Goal: Obtain resource: Download file/media

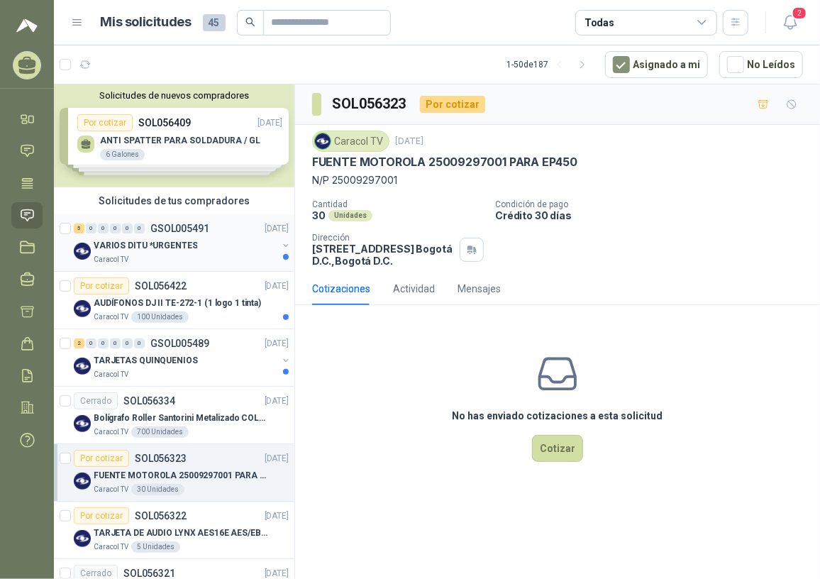
click at [202, 250] on div "VARIOS DITU *URGENTES" at bounding box center [186, 245] width 184 height 17
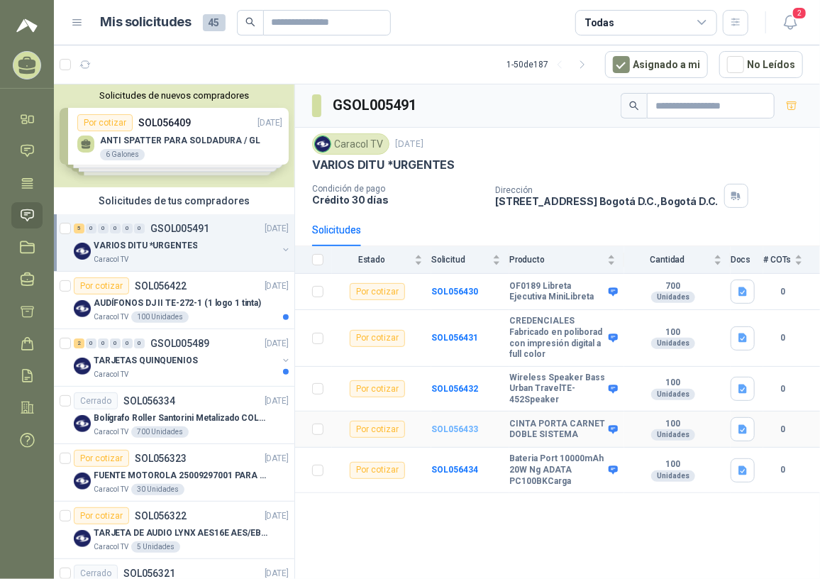
click at [458, 431] on b "SOL056433" at bounding box center [454, 429] width 47 height 10
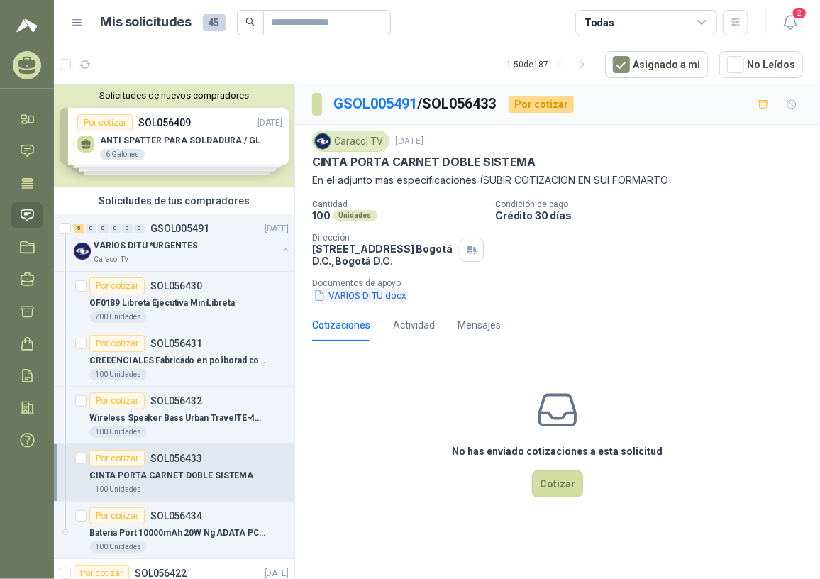
click at [384, 292] on button "VARIOS DITU.docx" at bounding box center [360, 295] width 96 height 15
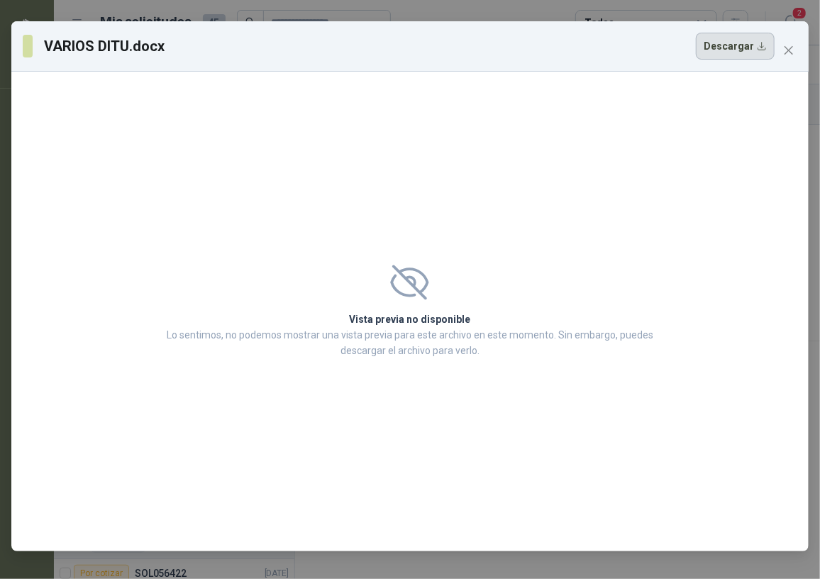
click at [723, 48] on button "Descargar" at bounding box center [735, 46] width 79 height 27
click at [792, 45] on icon "close" at bounding box center [788, 50] width 11 height 11
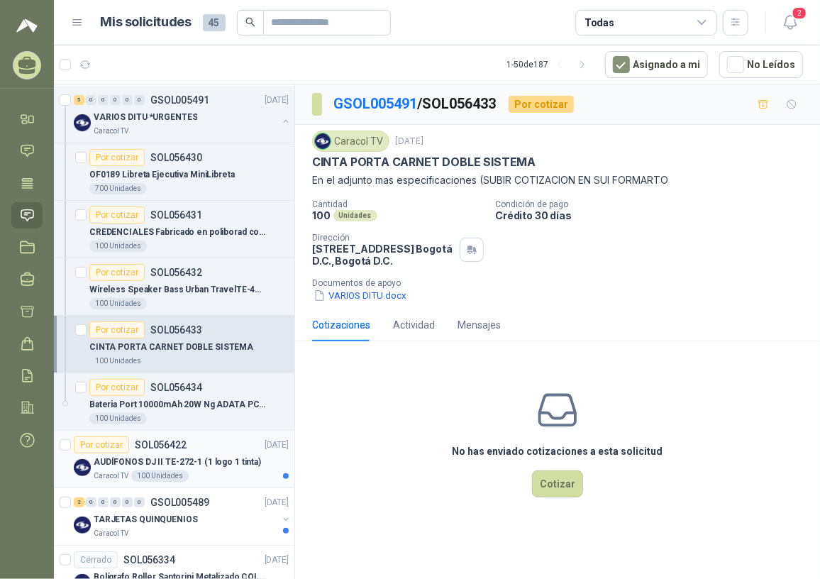
scroll to position [193, 0]
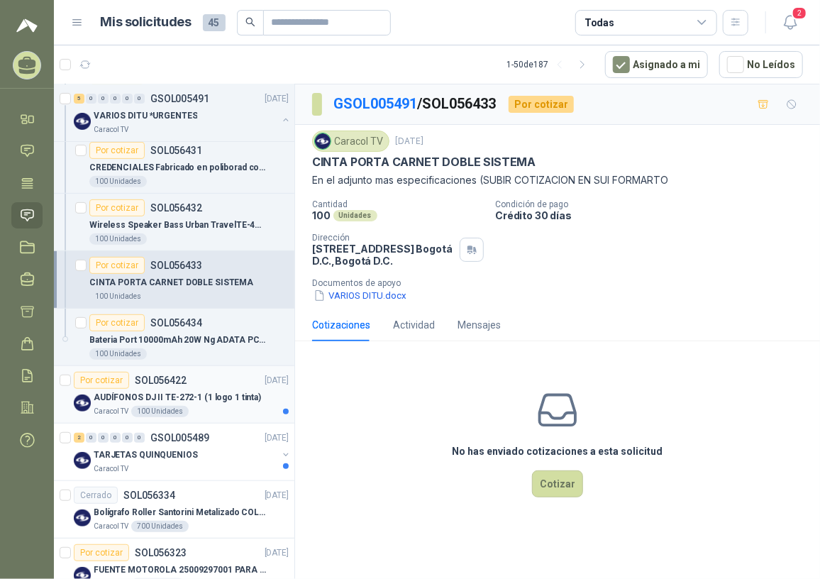
click at [217, 391] on p "AUDÍFONOS DJ II TE-272-1 (1 logo 1 tinta)" at bounding box center [177, 397] width 167 height 13
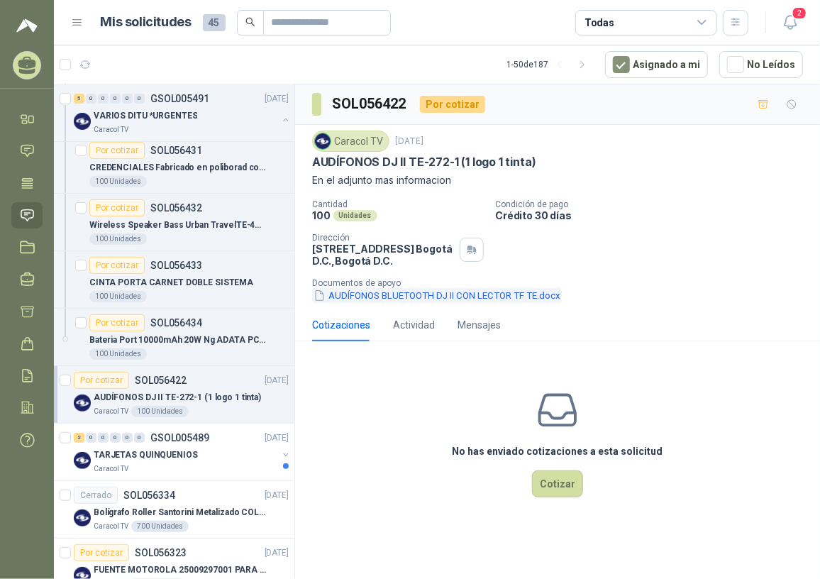
click at [361, 294] on button "AUDÍFONOS BLUETOOTH DJ II CON LECTOR TF TE.docx" at bounding box center [437, 295] width 250 height 15
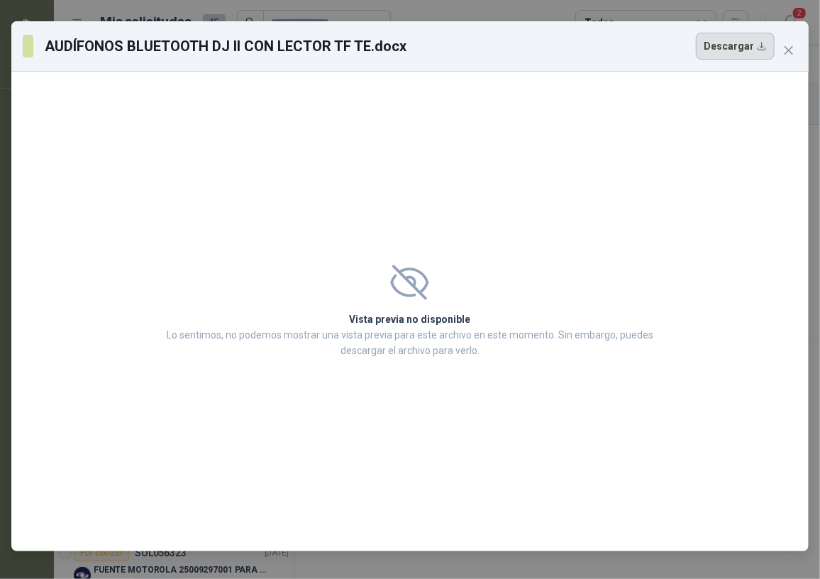
click at [711, 47] on button "Descargar" at bounding box center [735, 46] width 79 height 27
click at [787, 48] on icon "close" at bounding box center [788, 50] width 11 height 11
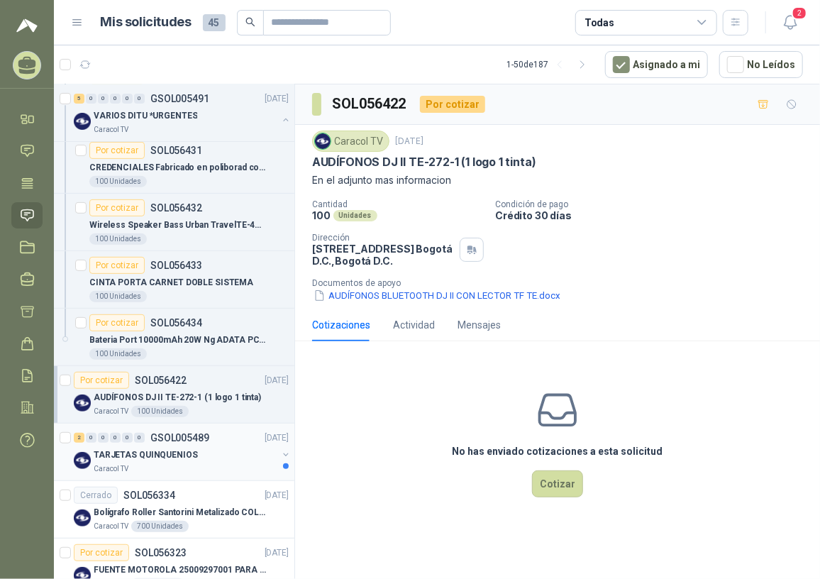
click at [211, 451] on div "TARJETAS QUINQUENIOS" at bounding box center [186, 454] width 184 height 17
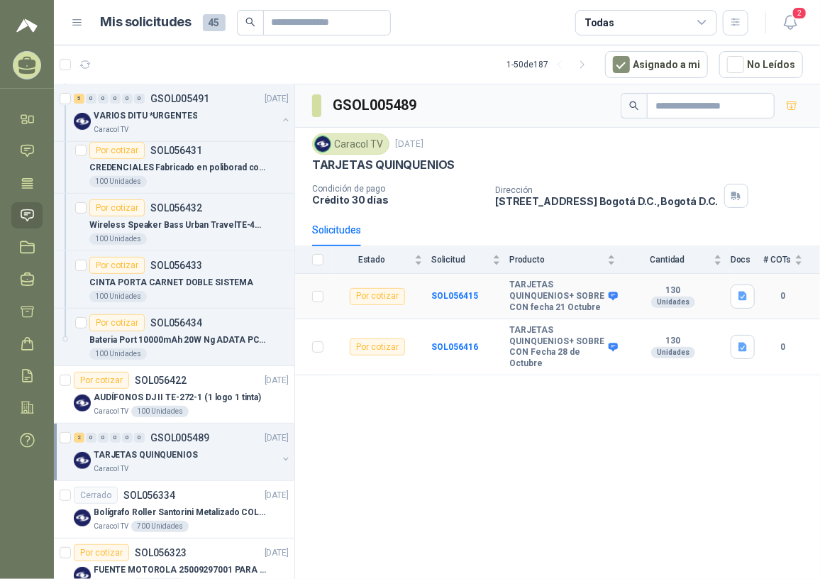
click at [444, 301] on td "SOL056415" at bounding box center [470, 296] width 78 height 45
click at [461, 295] on b "SOL056415" at bounding box center [454, 296] width 47 height 10
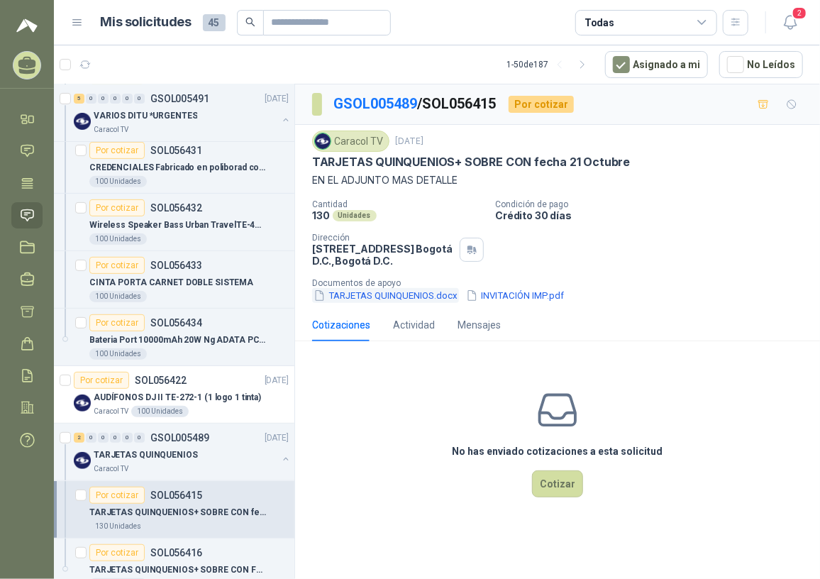
click at [426, 294] on button "TARJETAS QUINQUENIOS.docx" at bounding box center [385, 295] width 147 height 15
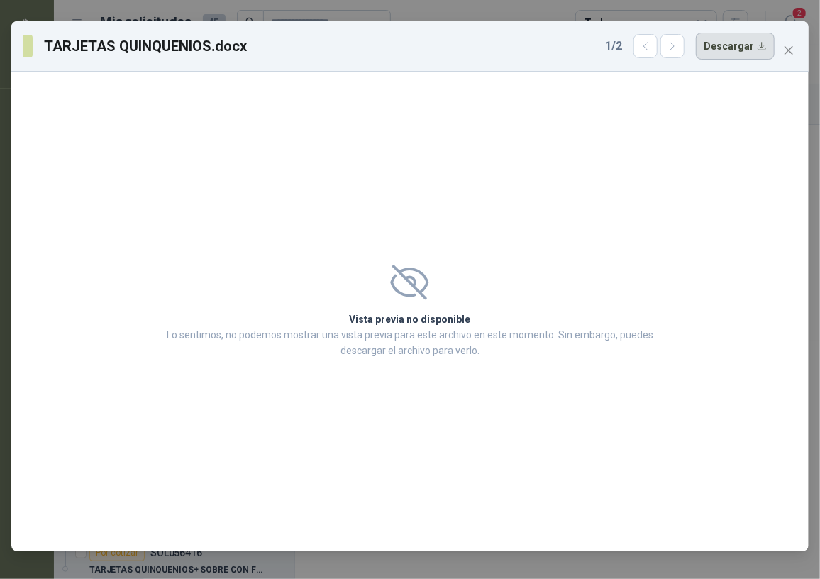
click at [752, 49] on button "Descargar" at bounding box center [735, 46] width 79 height 27
click at [787, 48] on icon "close" at bounding box center [788, 50] width 11 height 11
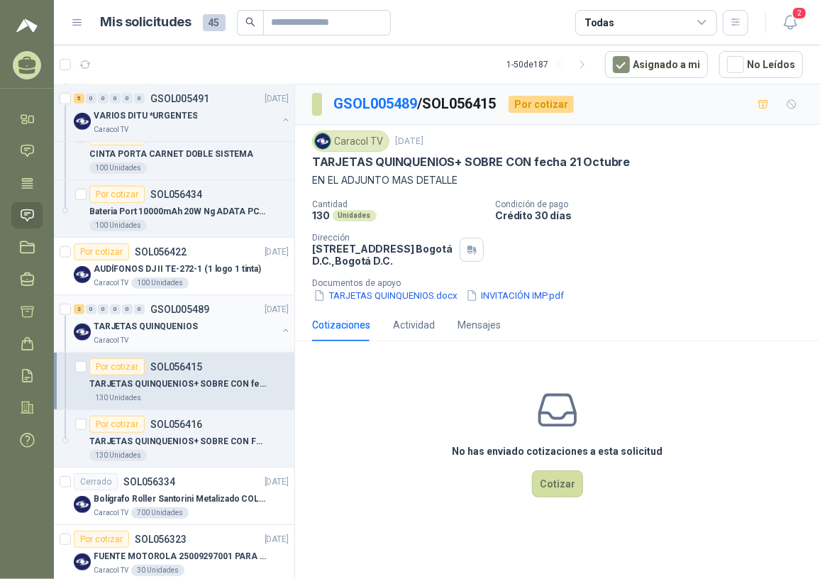
scroll to position [322, 0]
click at [192, 439] on p "TARJETAS QUINQUENIOS+ SOBRE CON Fecha 28 de Octubre" at bounding box center [177, 440] width 177 height 13
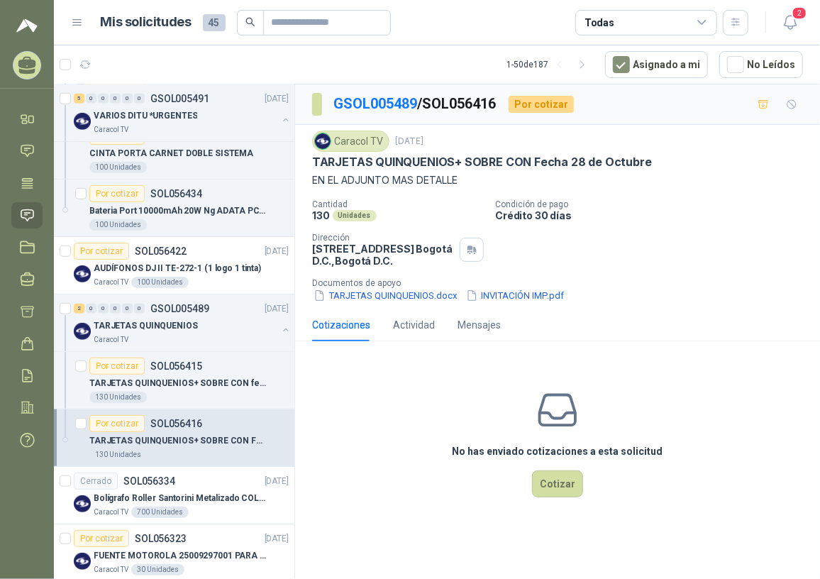
scroll to position [451, 0]
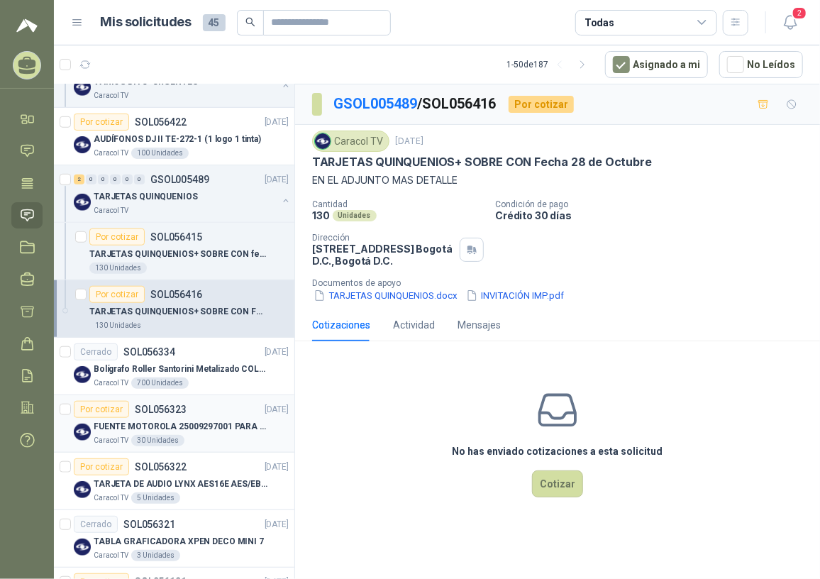
click at [207, 426] on p "FUENTE MOTOROLA 25009297001 PARA EP450" at bounding box center [182, 426] width 177 height 13
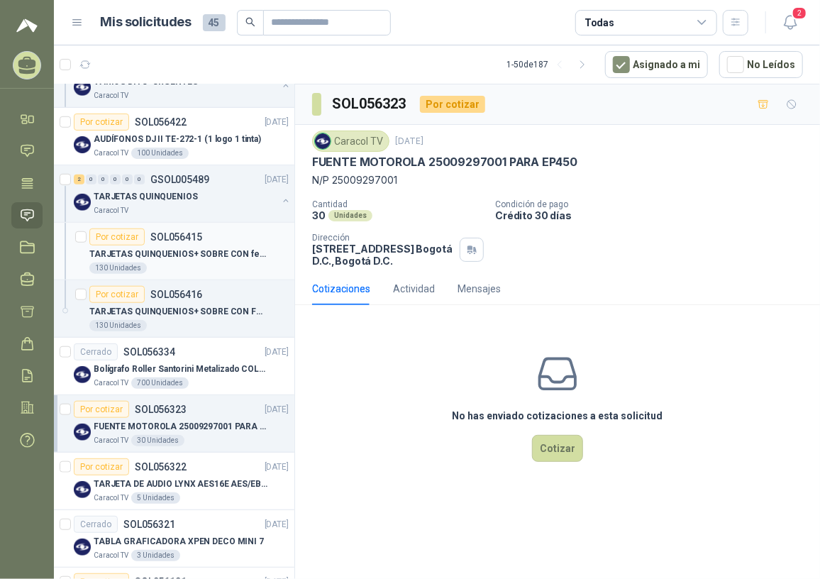
scroll to position [516, 0]
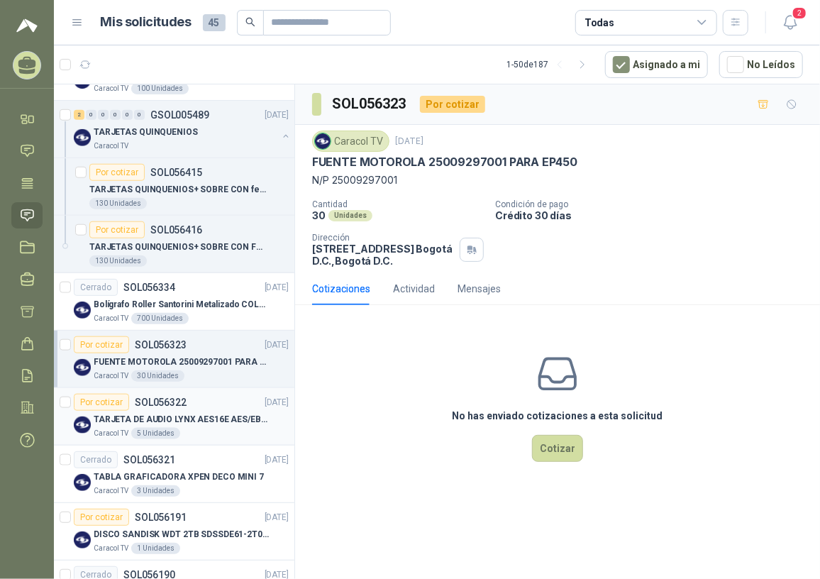
click at [222, 415] on p "TARJETA DE AUDIO LYNX AES16E AES/EBU PCI" at bounding box center [182, 419] width 177 height 13
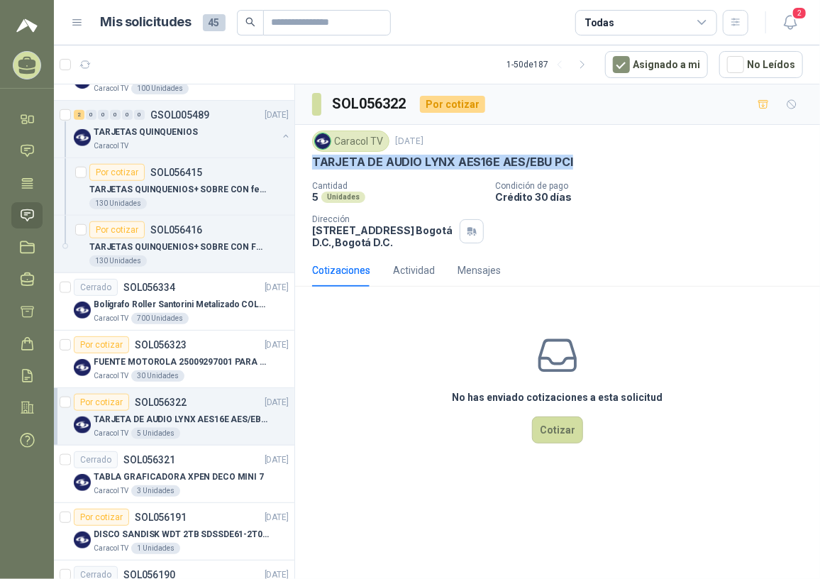
drag, startPoint x: 313, startPoint y: 165, endPoint x: 575, endPoint y: 169, distance: 261.8
click at [575, 169] on div "TARJETA DE AUDIO LYNX AES16E AES/EBU PCI" at bounding box center [557, 162] width 491 height 15
copy p "TARJETA DE AUDIO LYNX AES16E AES/EBU PCI"
click at [155, 353] on div "FUENTE MOTOROLA 25009297001 PARA EP450" at bounding box center [191, 361] width 195 height 17
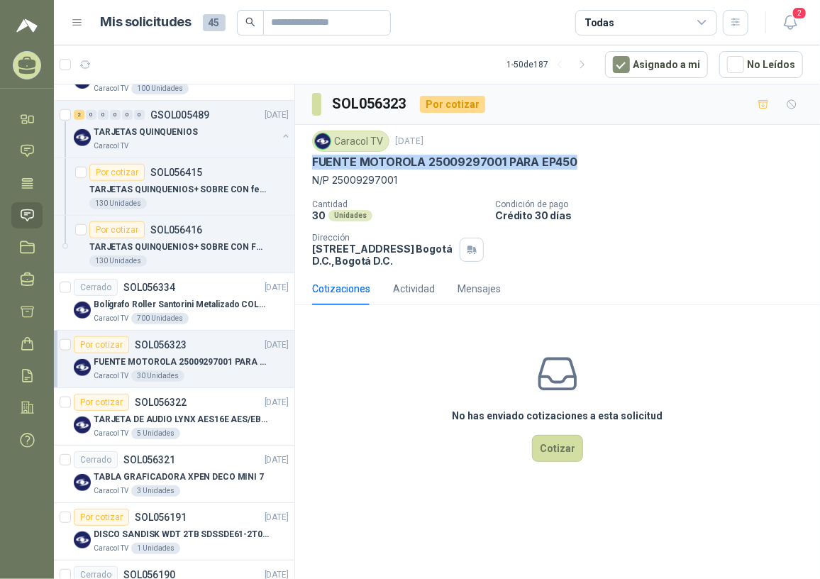
drag, startPoint x: 314, startPoint y: 162, endPoint x: 603, endPoint y: 169, distance: 289.5
click at [603, 169] on div "FUENTE MOTOROLA 25009297001 PARA EP450" at bounding box center [557, 162] width 491 height 15
drag, startPoint x: 603, startPoint y: 169, endPoint x: 535, endPoint y: 163, distance: 68.3
copy p "FUENTE MOTOROLA 25009297001 PARA EP450"
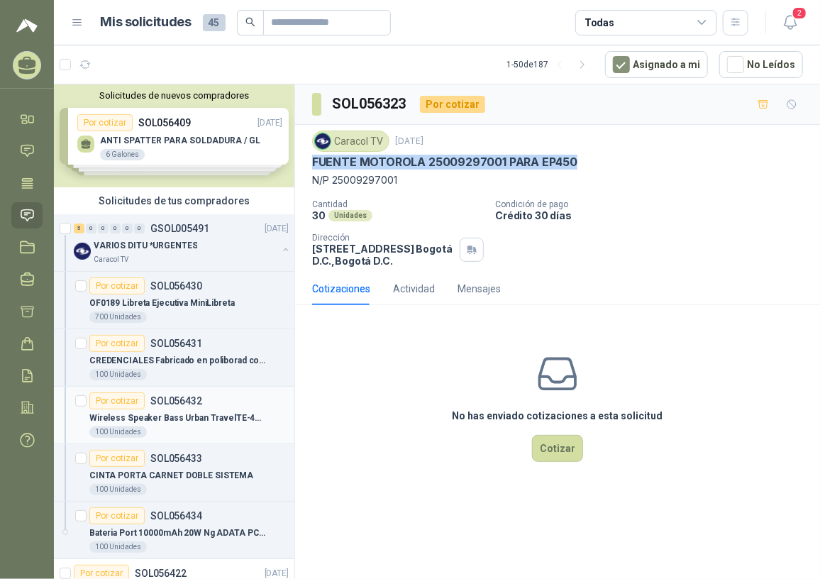
click at [130, 421] on p "Wireless Speaker Bass Urban TravelTE-452Speaker" at bounding box center [177, 417] width 177 height 13
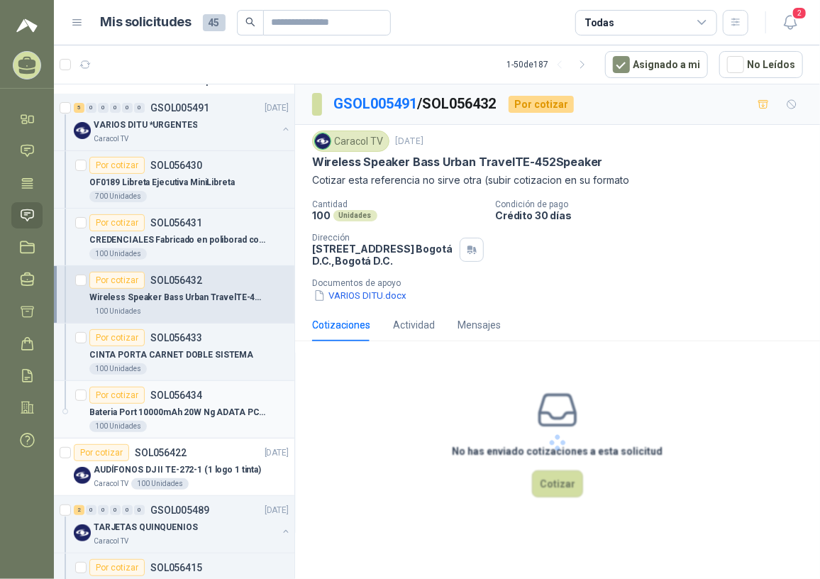
scroll to position [128, 0]
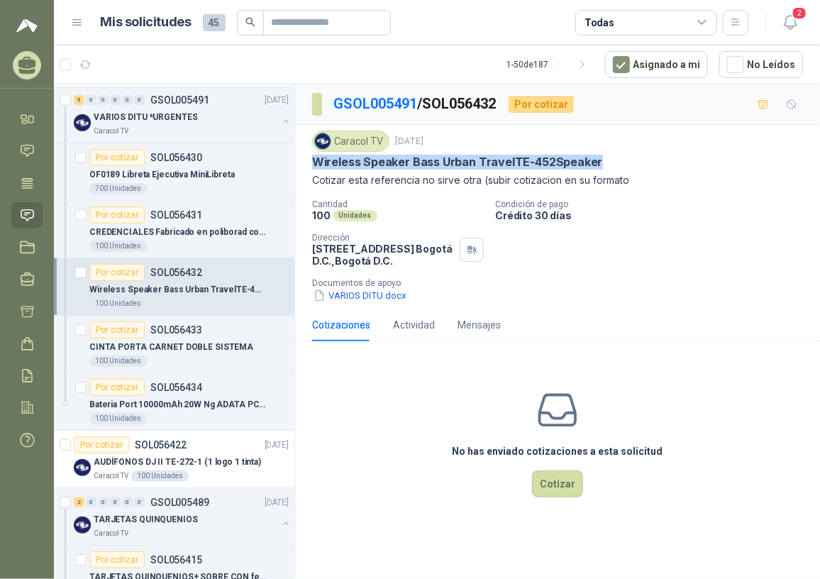
drag, startPoint x: 314, startPoint y: 162, endPoint x: 621, endPoint y: 165, distance: 306.4
click at [621, 165] on div "Wireless Speaker Bass Urban TravelTE-452Speaker" at bounding box center [557, 162] width 491 height 15
copy p "Wireless Speaker Bass Urban TravelTE-452Speaker"
click at [396, 303] on button "VARIOS DITU.docx" at bounding box center [360, 295] width 96 height 15
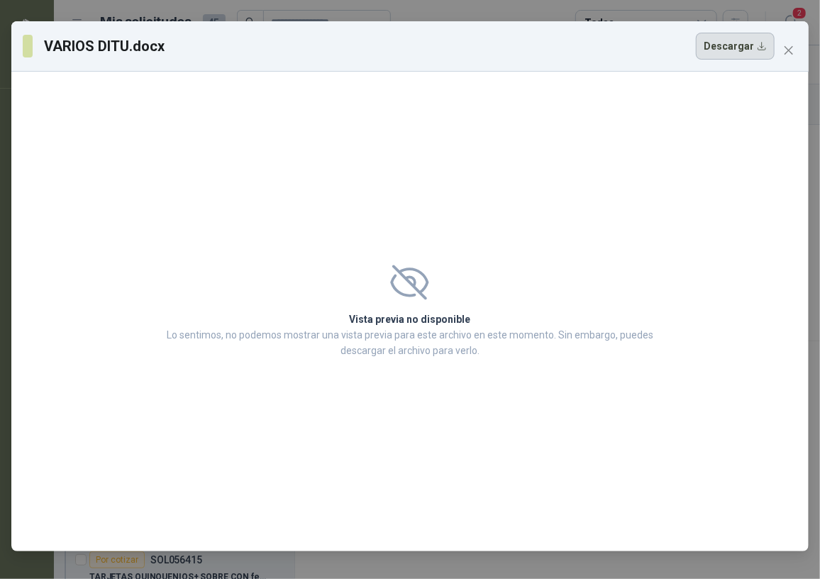
click at [723, 45] on button "Descargar" at bounding box center [735, 46] width 79 height 27
click at [787, 50] on icon "close" at bounding box center [788, 50] width 9 height 9
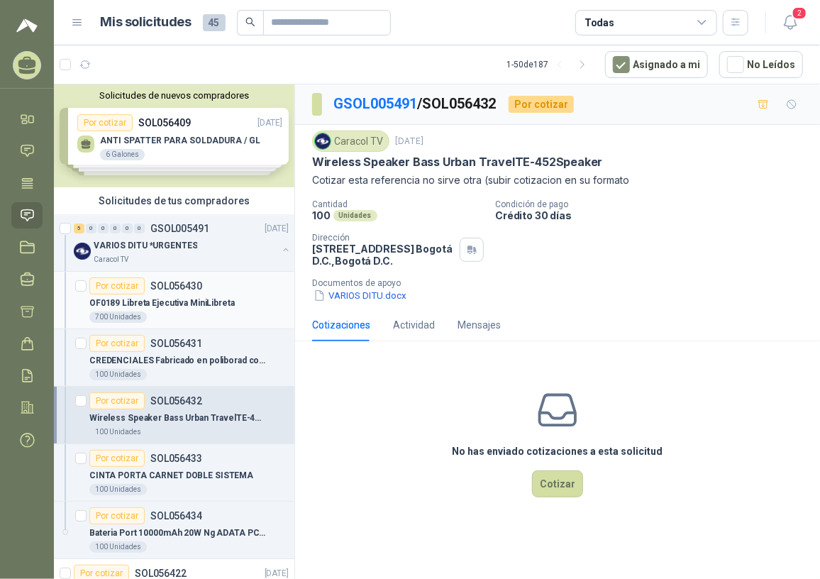
click at [181, 298] on p "OF0189 Libreta Ejecutiva MiniLibreta" at bounding box center [161, 302] width 145 height 13
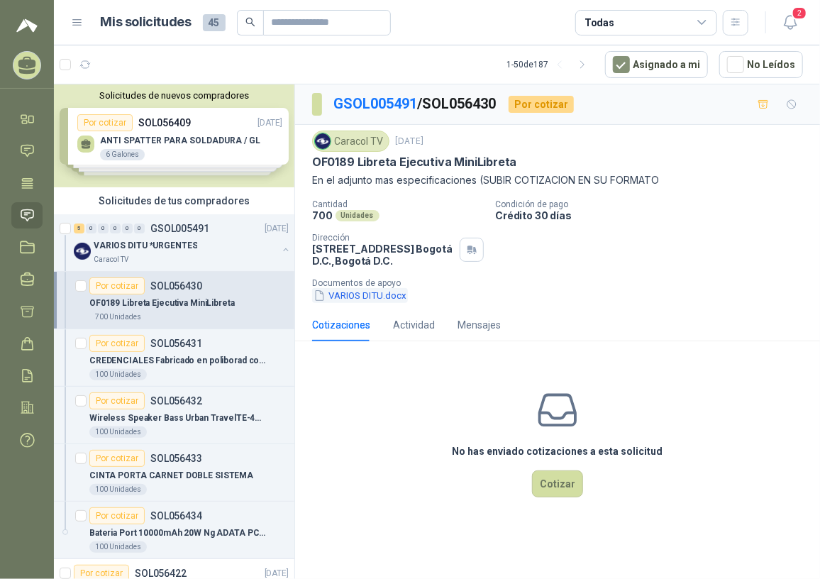
click at [347, 292] on button "VARIOS DITU.docx" at bounding box center [360, 295] width 96 height 15
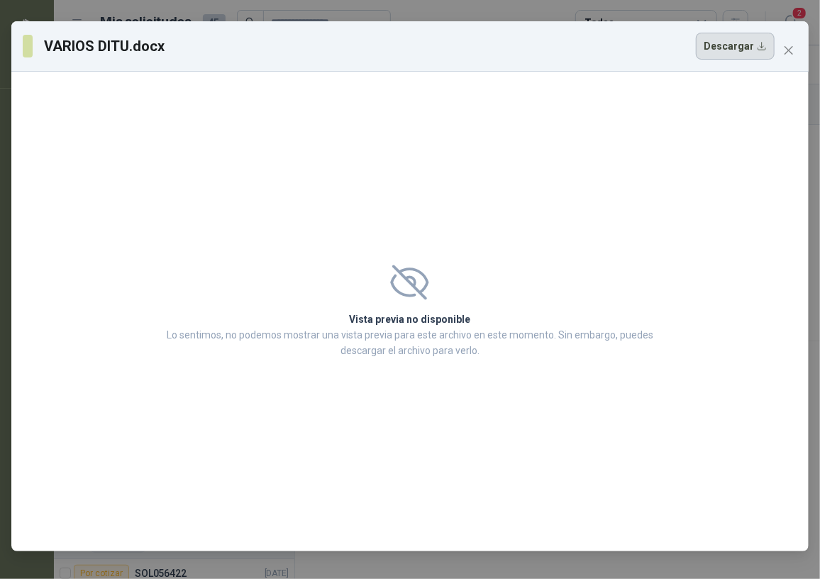
click at [731, 46] on button "Descargar" at bounding box center [735, 46] width 79 height 27
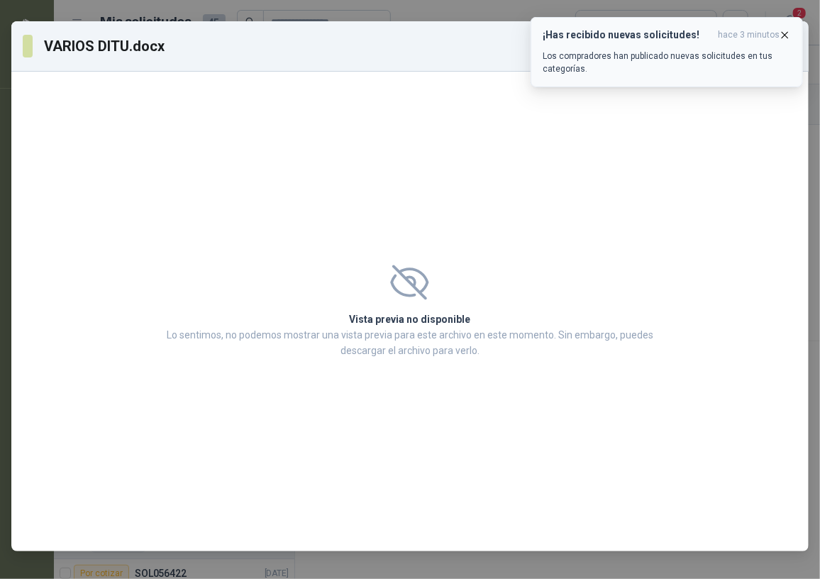
drag, startPoint x: 787, startPoint y: 31, endPoint x: 767, endPoint y: 67, distance: 41.3
click at [787, 31] on icon "button" at bounding box center [785, 35] width 12 height 12
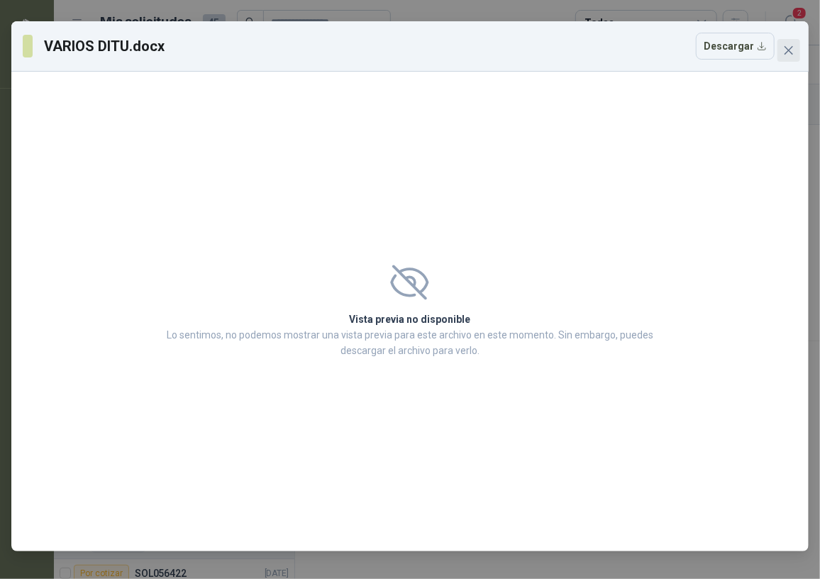
click at [796, 42] on button "Close" at bounding box center [788, 50] width 23 height 23
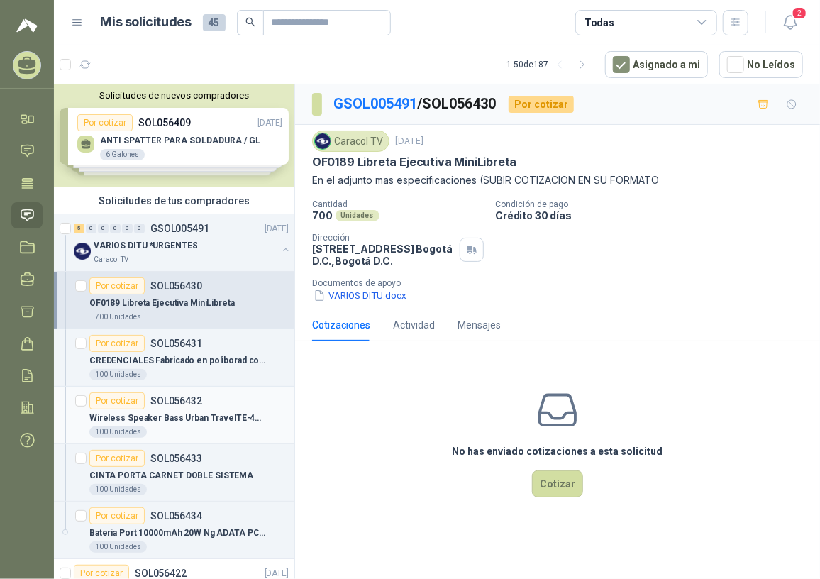
click at [178, 418] on p "Wireless Speaker Bass Urban TravelTE-452Speaker" at bounding box center [177, 417] width 177 height 13
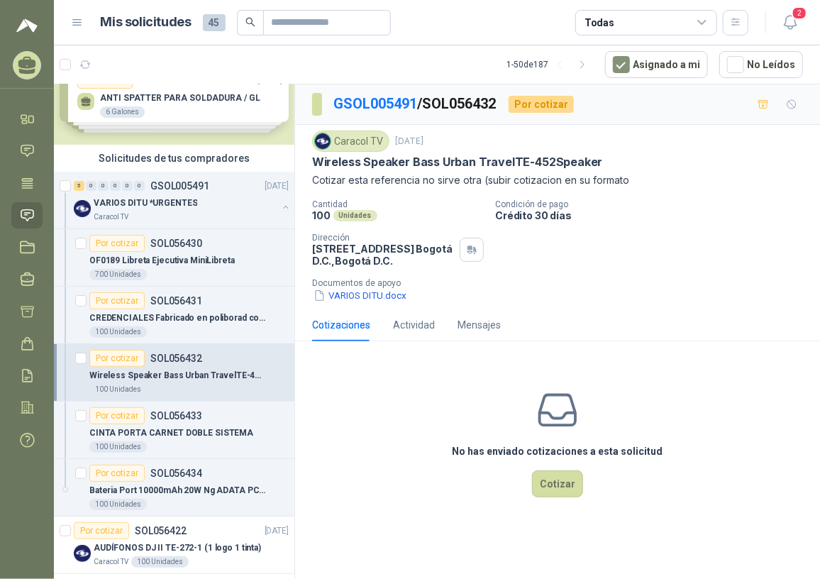
scroll to position [64, 0]
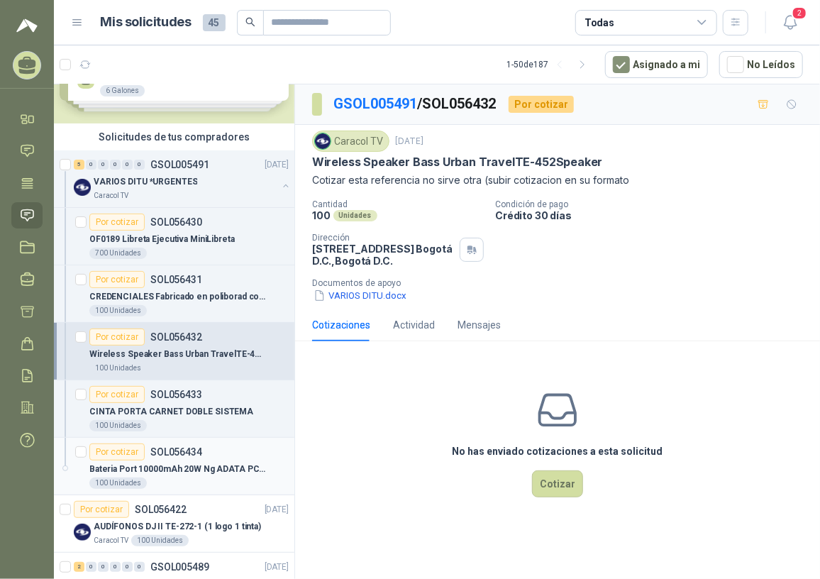
click at [186, 462] on p "Bateria Port 10000mAh 20W Ng ADATA PC100BKCarga" at bounding box center [177, 468] width 177 height 13
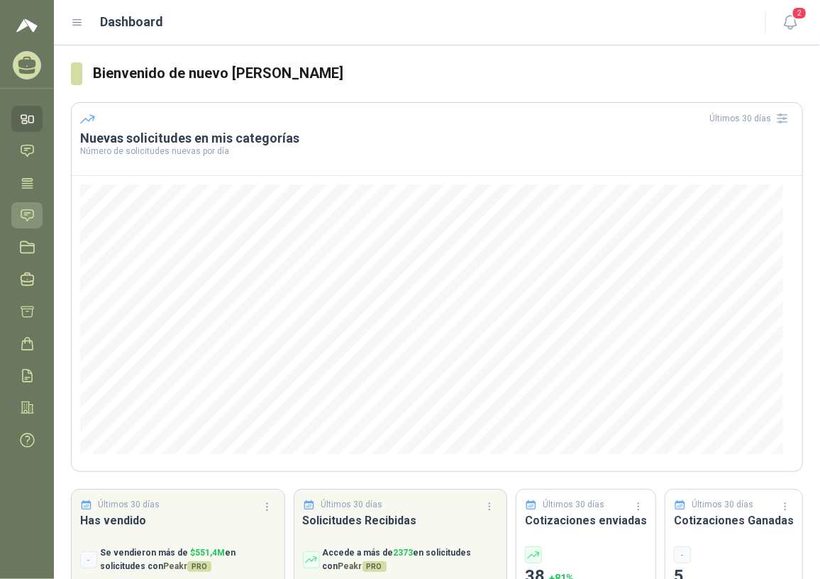
click at [22, 210] on icon at bounding box center [27, 214] width 12 height 11
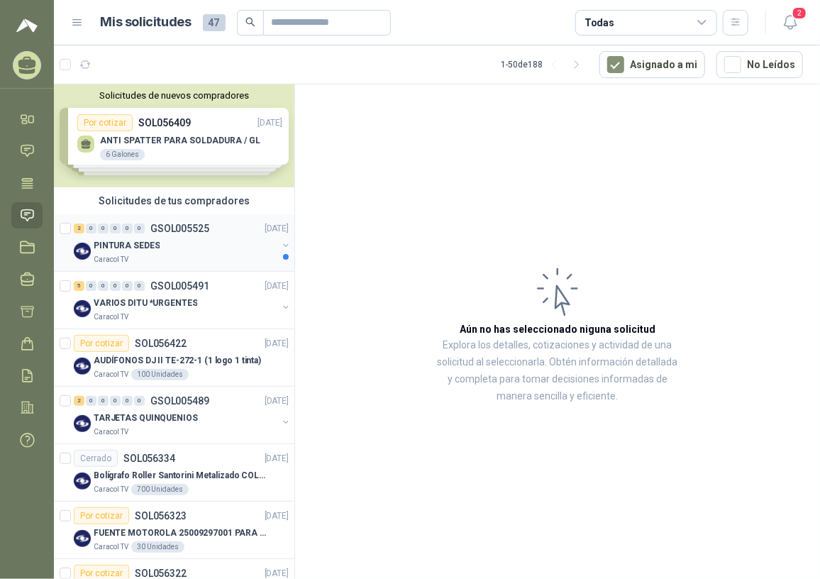
click at [170, 254] on div "Caracol TV" at bounding box center [186, 259] width 184 height 11
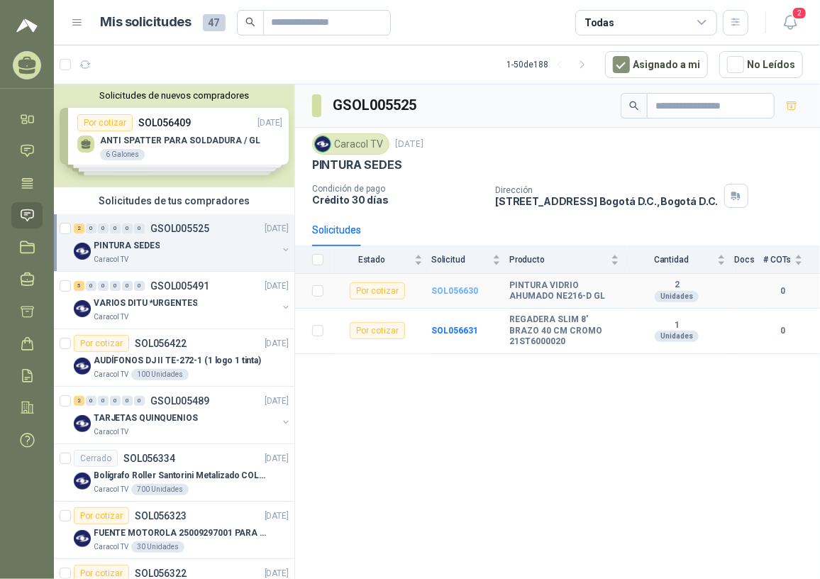
click at [443, 289] on b "SOL056630" at bounding box center [454, 291] width 47 height 10
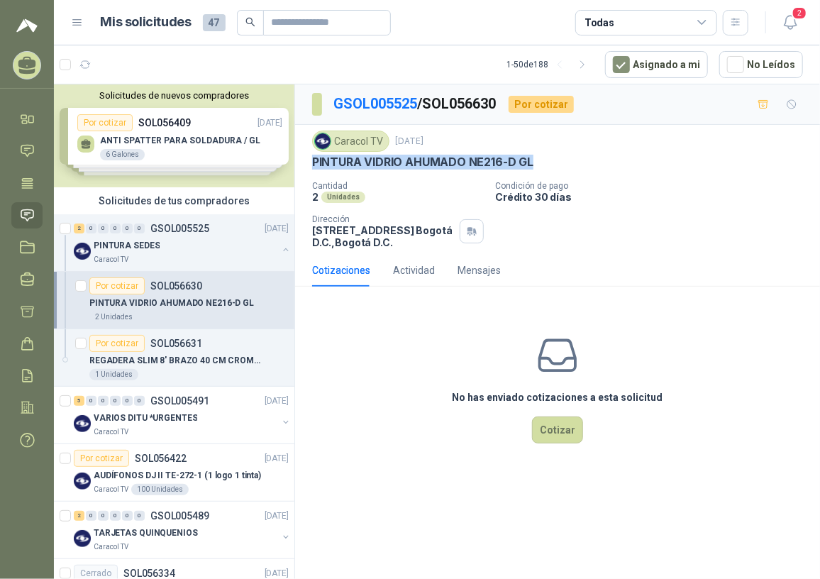
drag, startPoint x: 309, startPoint y: 157, endPoint x: 539, endPoint y: 172, distance: 230.3
click at [539, 172] on div "Caracol TV 18 sept, 2025 PINTURA VIDRIO AHUMADO NE216-D GL Cantidad 2 Unidades …" at bounding box center [557, 189] width 525 height 129
copy p "PINTURA VIDRIO AHUMADO NE216-D GL"
click at [206, 347] on div "Por cotizar SOL056631" at bounding box center [188, 343] width 199 height 17
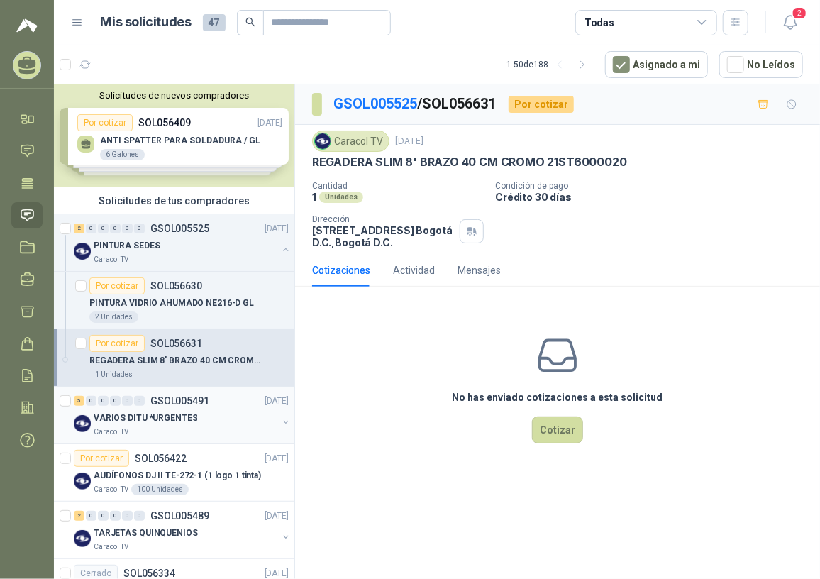
click at [179, 423] on p "VARIOS DITU *URGENTES" at bounding box center [146, 417] width 104 height 13
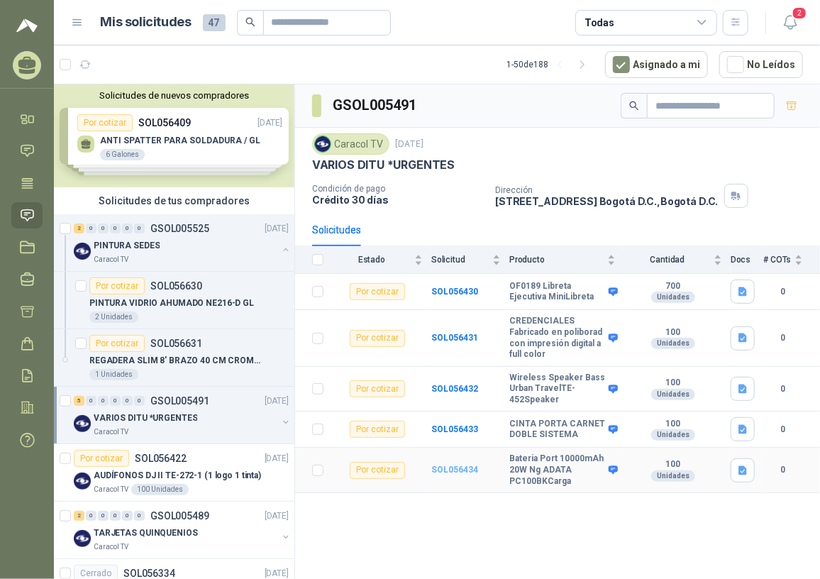
click at [455, 465] on b "SOL056434" at bounding box center [454, 470] width 47 height 10
